Goal: Navigation & Orientation: Find specific page/section

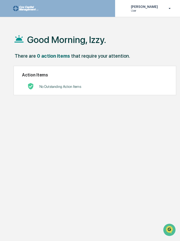
click at [143, 11] on p "User" at bounding box center [144, 11] width 34 height 4
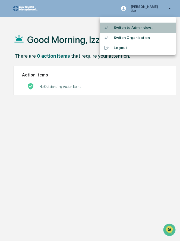
click at [133, 30] on li "Switch to Admin view..." at bounding box center [138, 28] width 76 height 10
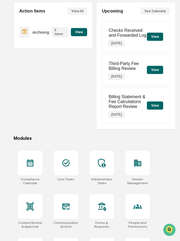
scroll to position [54, 0]
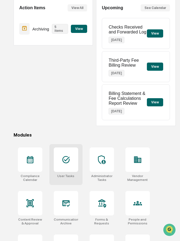
click at [63, 162] on icon at bounding box center [66, 159] width 7 height 7
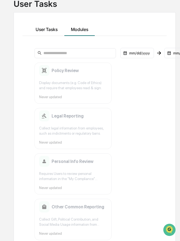
scroll to position [26, 0]
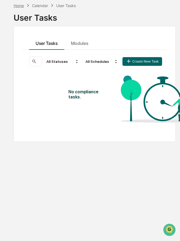
click at [21, 6] on div "Home" at bounding box center [19, 5] width 10 height 5
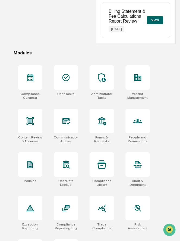
scroll to position [173, 0]
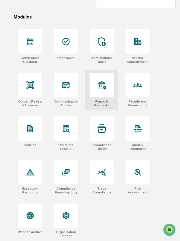
click at [103, 89] on icon at bounding box center [102, 85] width 9 height 9
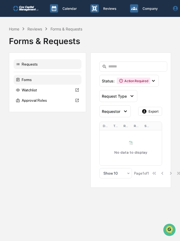
click at [38, 80] on div "Forms" at bounding box center [48, 80] width 68 height 10
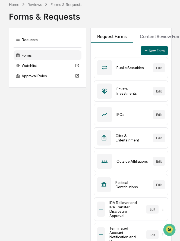
scroll to position [23, 0]
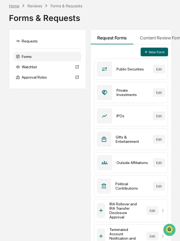
click at [14, 5] on div "Home" at bounding box center [14, 6] width 10 height 5
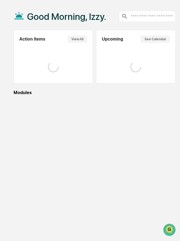
click at [14, 5] on div "Good Morning, Izzy." at bounding box center [60, 16] width 93 height 27
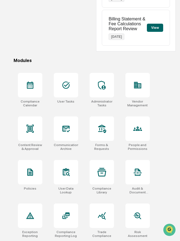
scroll to position [173, 0]
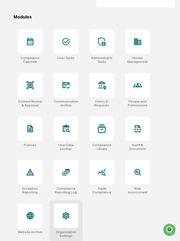
click at [64, 214] on icon at bounding box center [65, 216] width 5 height 6
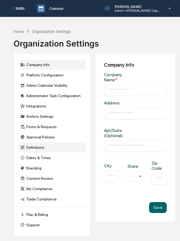
type input "**********"
type input "*********"
type input "*******"
type input "*****"
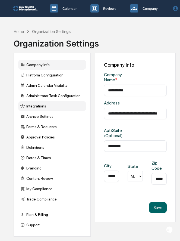
click at [42, 104] on div "Integrations" at bounding box center [52, 106] width 68 height 10
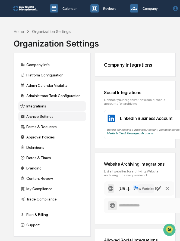
click at [39, 117] on div "Archive Settings" at bounding box center [52, 117] width 68 height 10
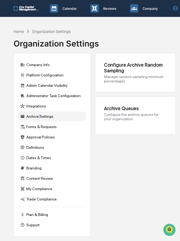
click at [39, 117] on div "Archive Settings" at bounding box center [52, 117] width 68 height 10
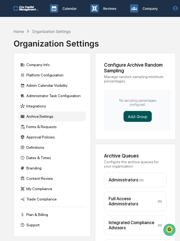
click at [135, 113] on button "Add Group" at bounding box center [138, 116] width 28 height 11
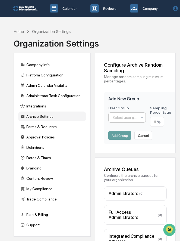
click at [122, 116] on div at bounding box center [125, 117] width 25 height 5
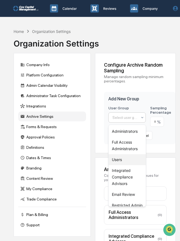
click at [123, 160] on div "Users" at bounding box center [127, 159] width 37 height 11
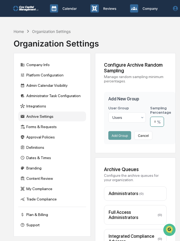
click at [157, 125] on input "number" at bounding box center [157, 122] width 14 height 10
type input "**"
click at [120, 139] on button "Add Group" at bounding box center [120, 135] width 23 height 9
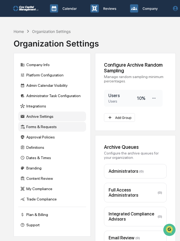
click at [56, 129] on div "Forms & Requests" at bounding box center [52, 127] width 68 height 10
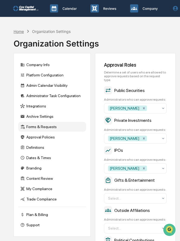
click at [21, 31] on div "Home" at bounding box center [19, 31] width 10 height 5
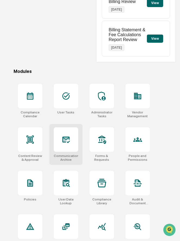
scroll to position [124, 0]
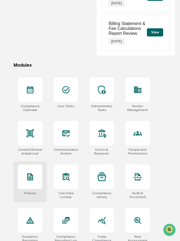
click at [29, 183] on div at bounding box center [30, 177] width 24 height 24
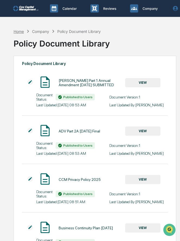
click at [18, 30] on div "Home" at bounding box center [19, 31] width 10 height 5
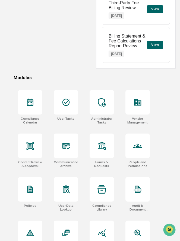
scroll to position [173, 0]
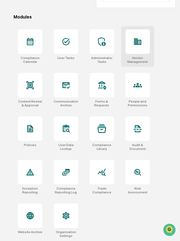
click at [135, 55] on div "Vendor Management" at bounding box center [137, 46] width 33 height 41
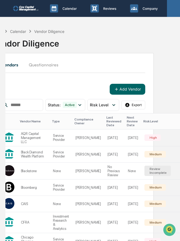
click at [173, 9] on icon at bounding box center [175, 8] width 5 height 5
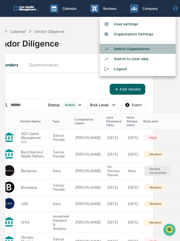
click at [131, 48] on li "Switch Organization" at bounding box center [138, 49] width 76 height 10
